Goal: Find specific page/section: Find specific page/section

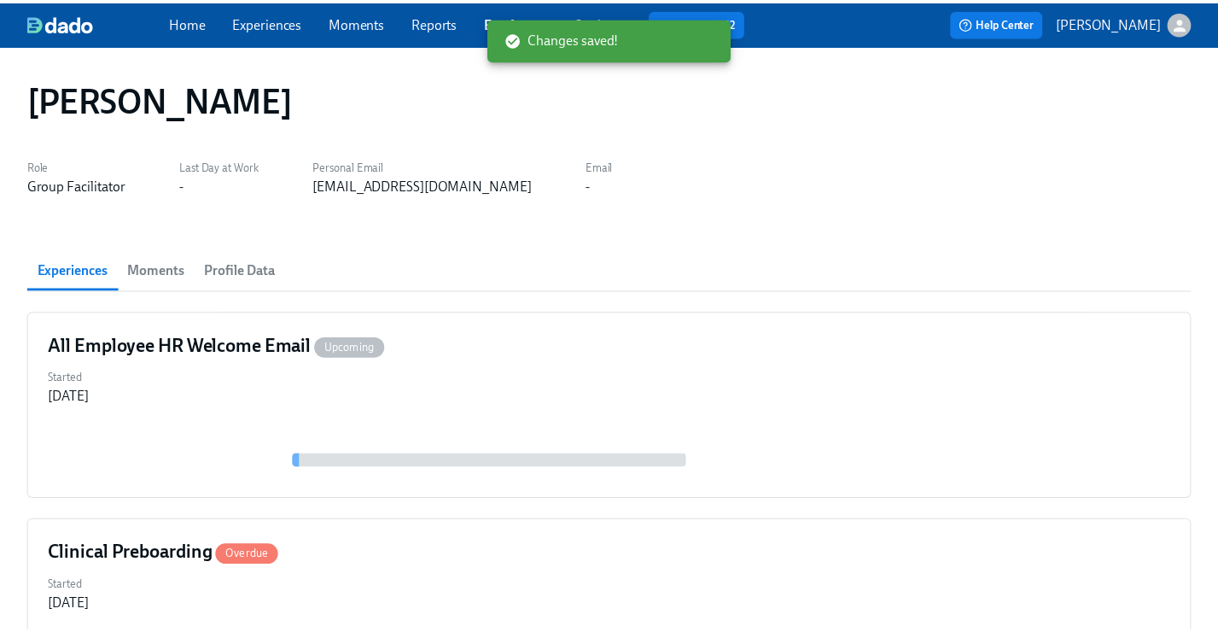
scroll to position [287, 0]
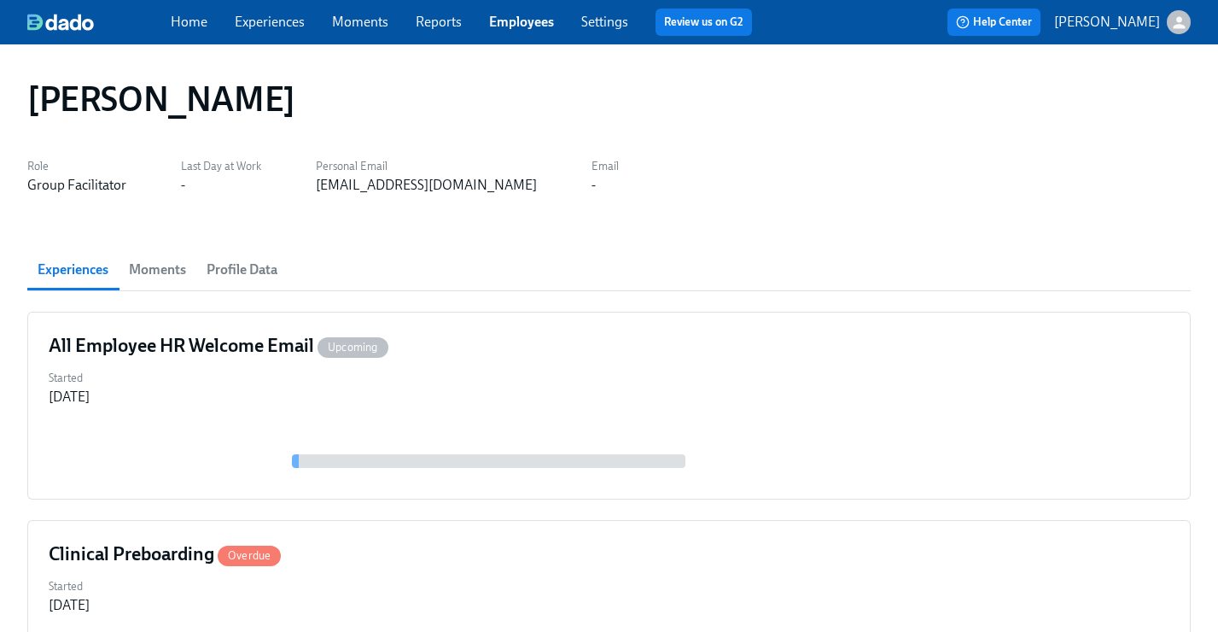
click at [527, 26] on link "Employees" at bounding box center [521, 22] width 65 height 16
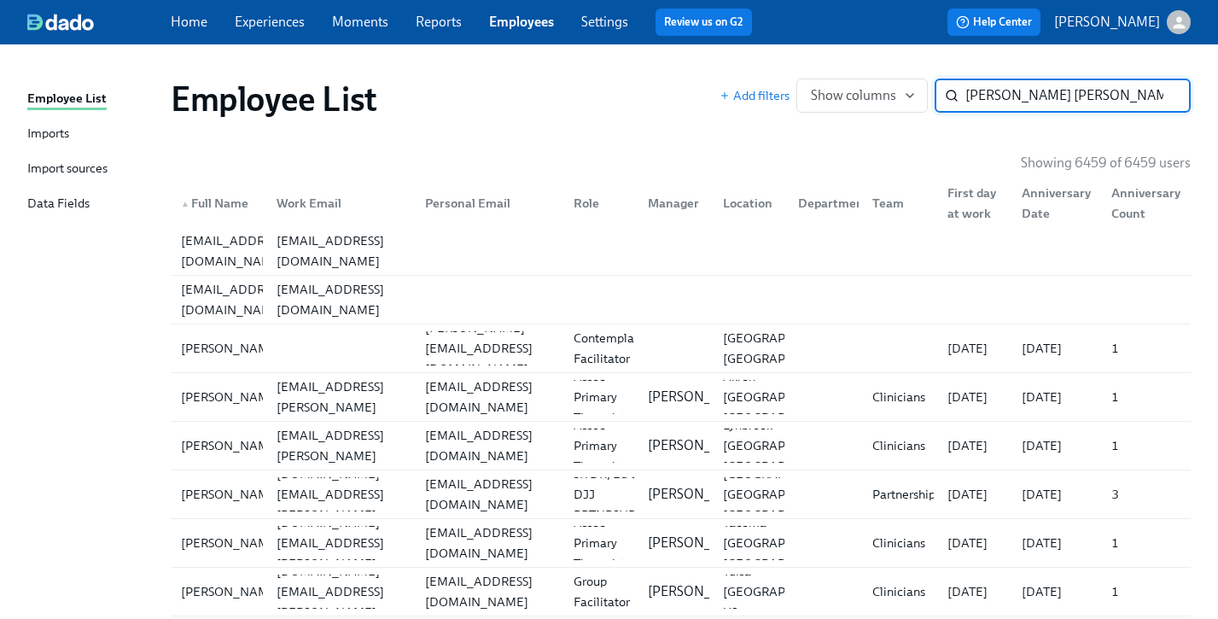
type input "[PERSON_NAME] [PERSON_NAME]"
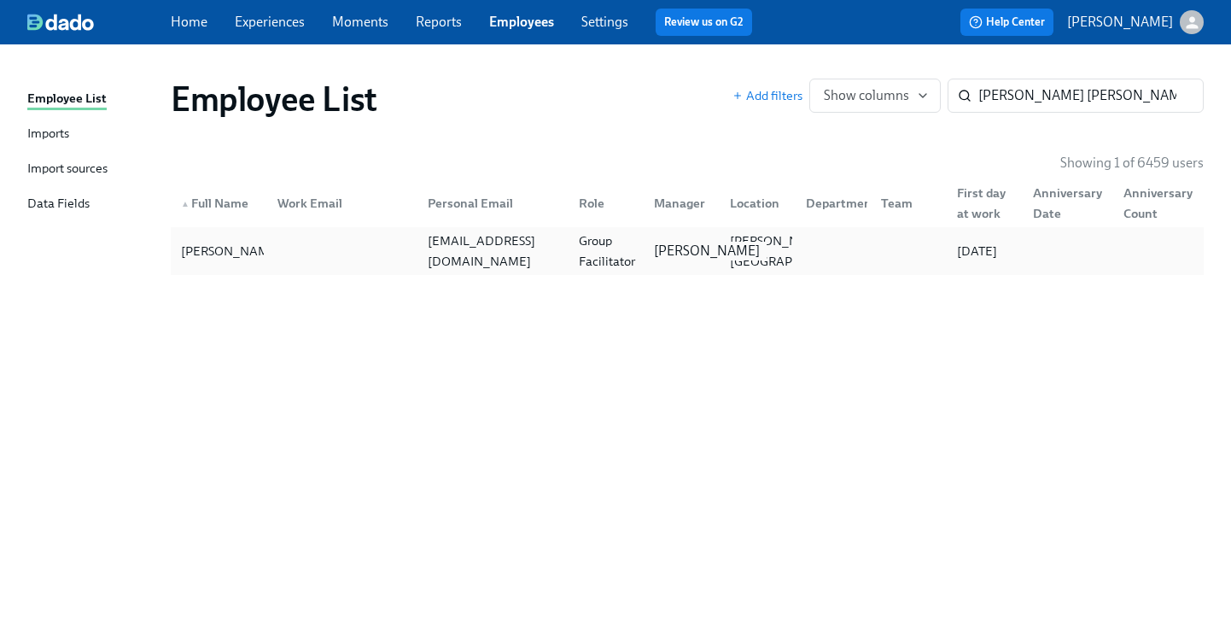
click at [674, 260] on p "[PERSON_NAME]" at bounding box center [707, 251] width 106 height 19
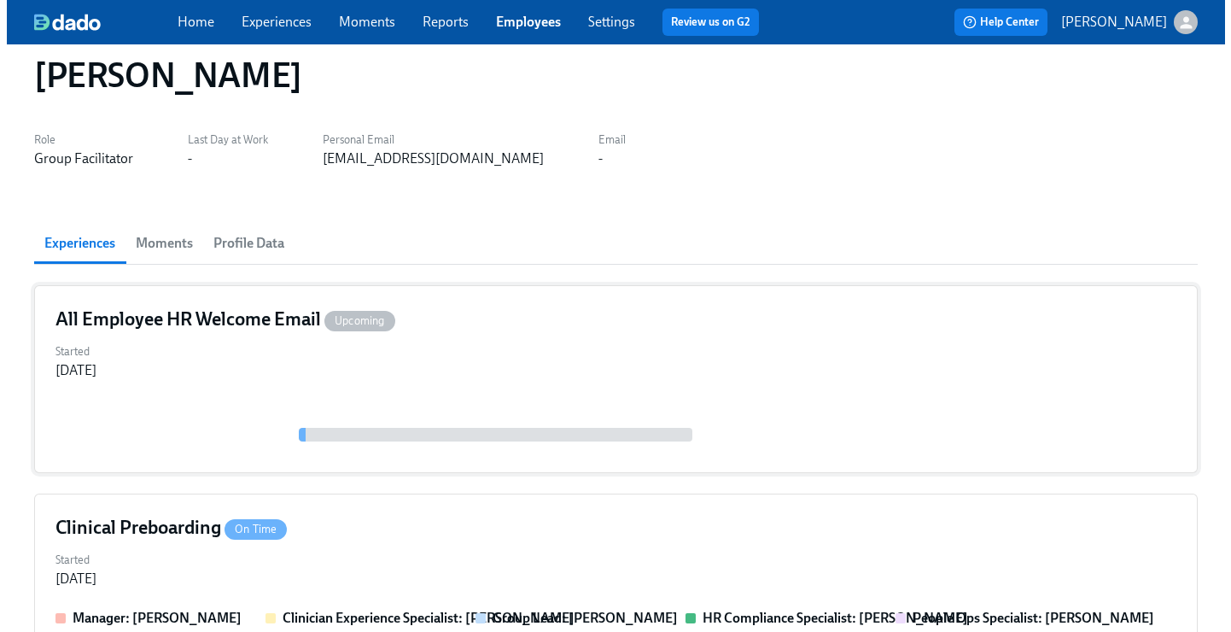
scroll to position [38, 0]
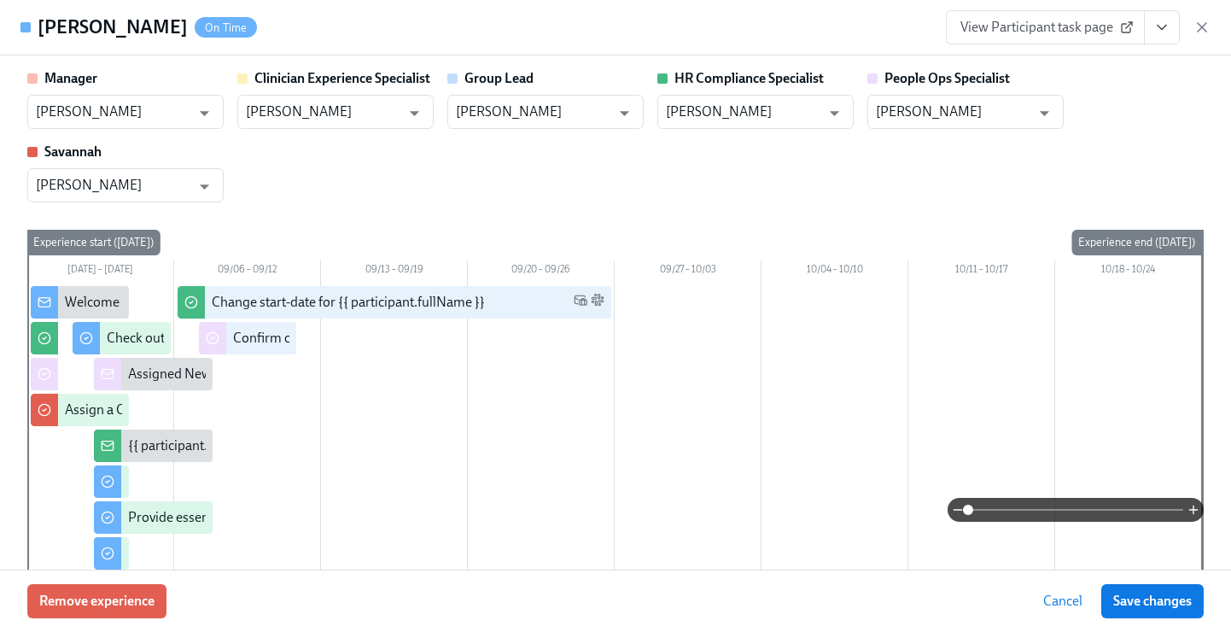
click at [1169, 19] on icon "View task page" at bounding box center [1161, 27] width 17 height 17
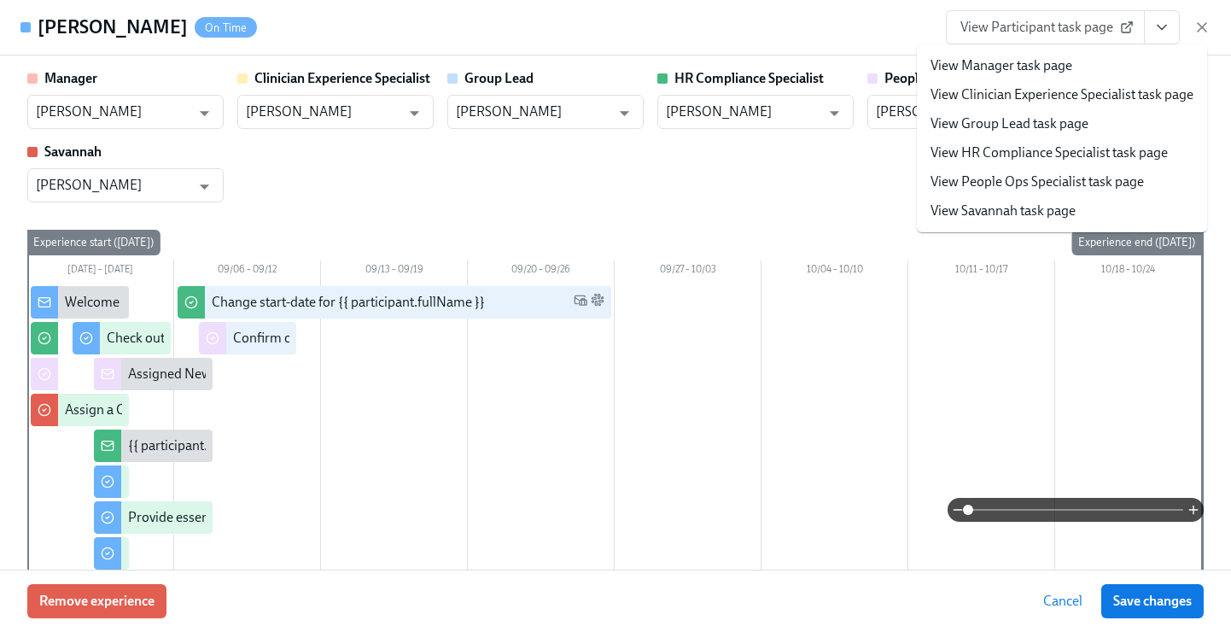
click at [1063, 176] on link "View People Ops Specialist task page" at bounding box center [1036, 181] width 213 height 19
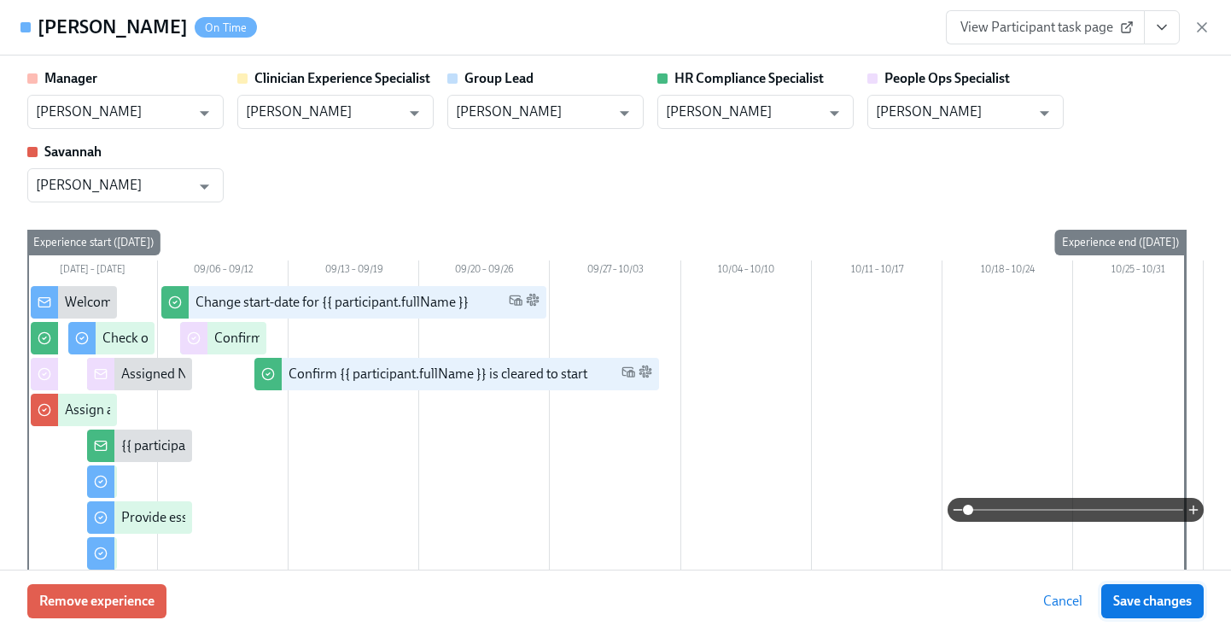
click at [1139, 609] on button "Save changes" at bounding box center [1152, 601] width 102 height 34
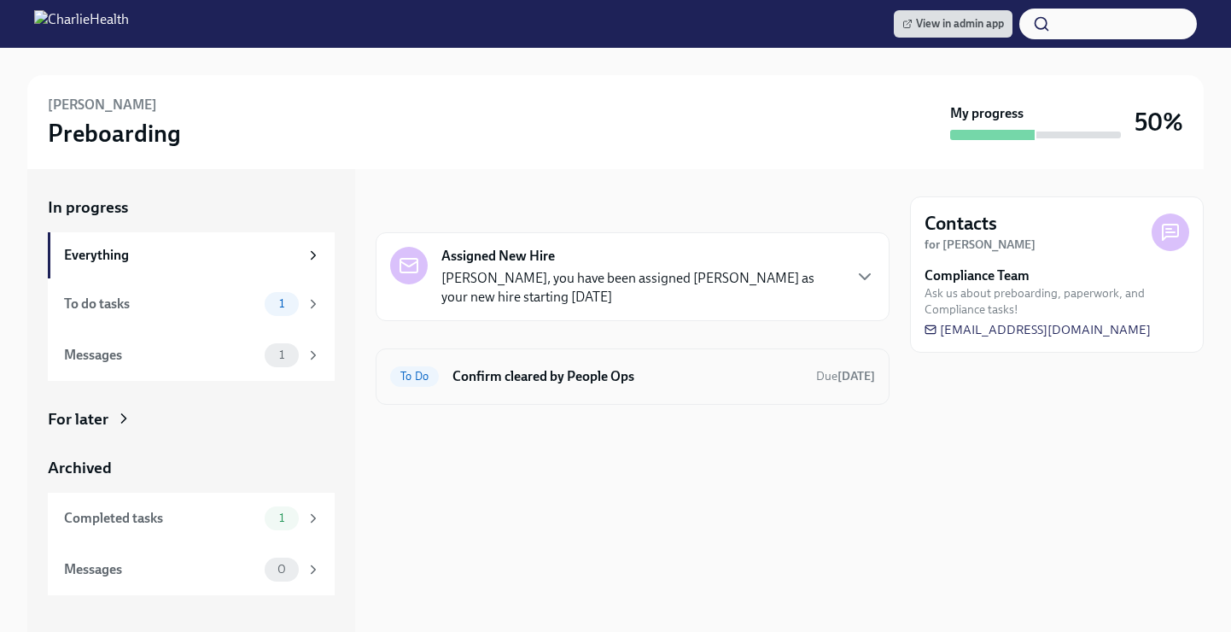
click at [557, 369] on h6 "Confirm cleared by People Ops" at bounding box center [627, 376] width 350 height 19
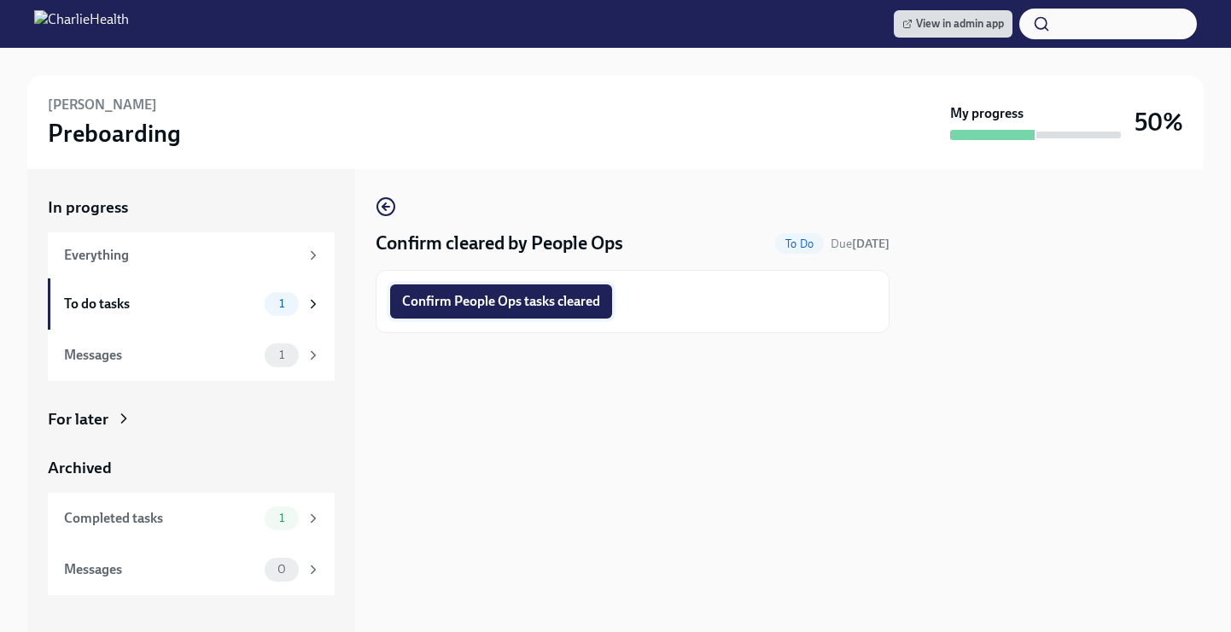
click at [503, 312] on button "Confirm People Ops tasks cleared" at bounding box center [501, 301] width 222 height 34
